Goal: Navigation & Orientation: Find specific page/section

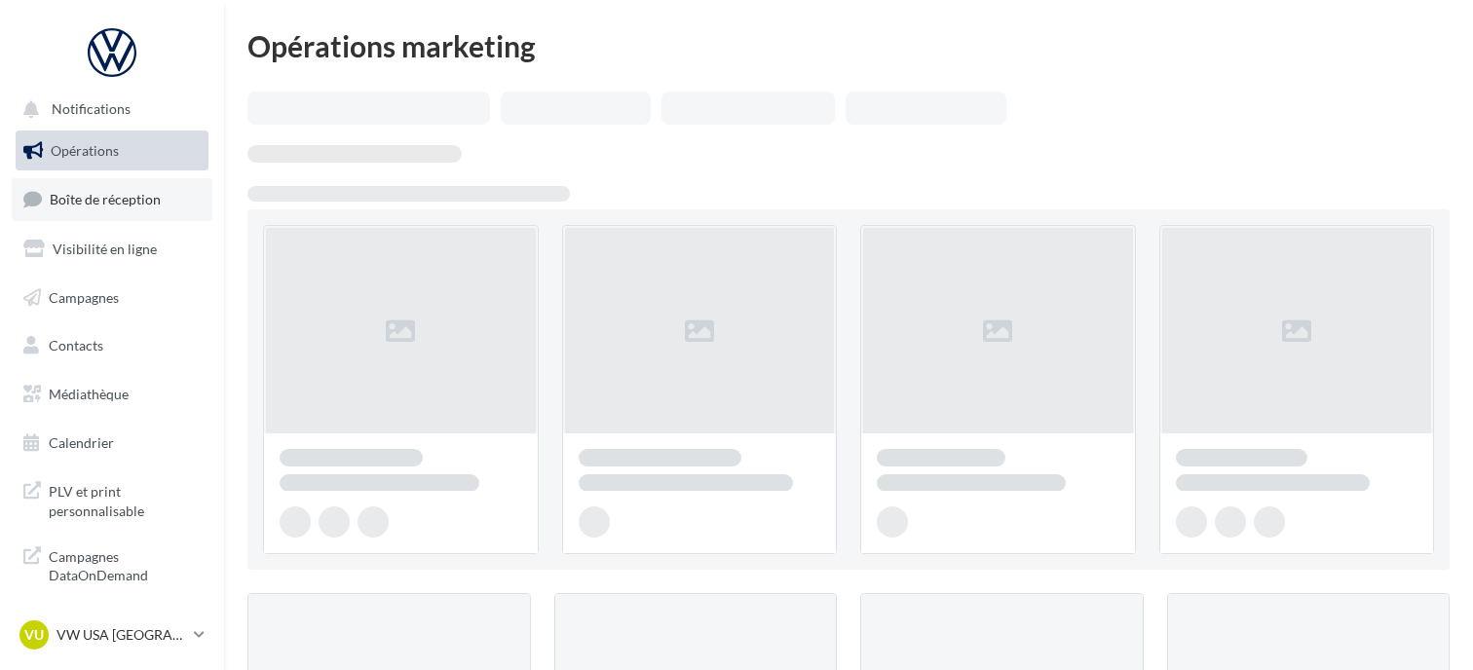
click at [111, 214] on link "Boîte de réception" at bounding box center [112, 199] width 201 height 42
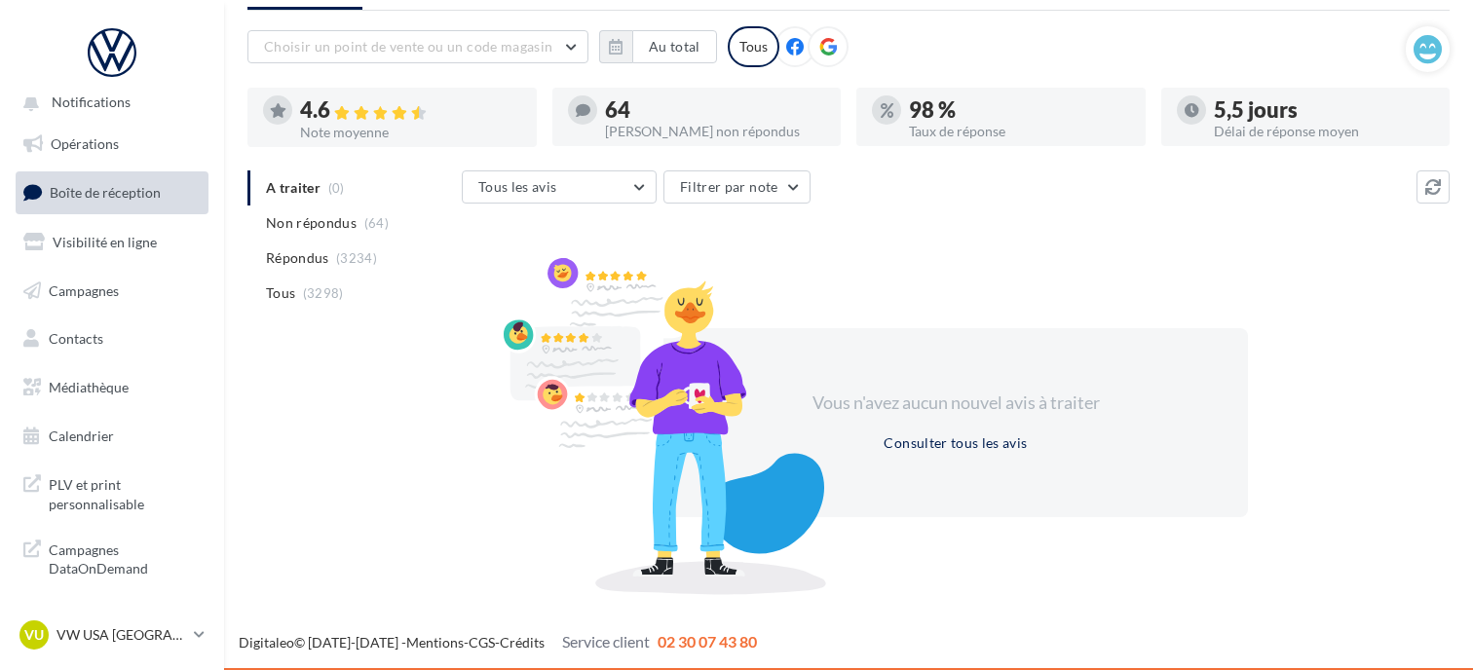
scroll to position [8, 0]
click at [112, 634] on p "VW USA [GEOGRAPHIC_DATA]" at bounding box center [122, 634] width 130 height 19
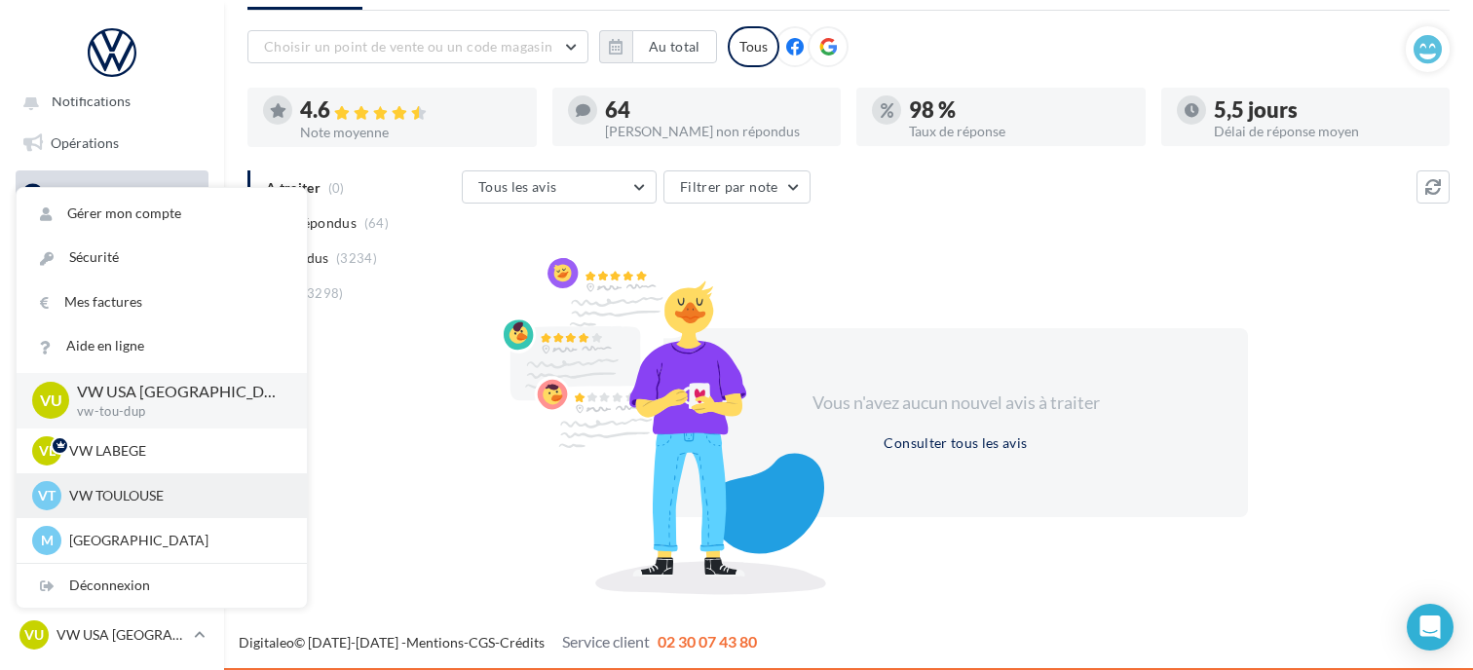
click at [146, 500] on p "VW TOULOUSE" at bounding box center [176, 495] width 214 height 19
